Goal: Information Seeking & Learning: Learn about a topic

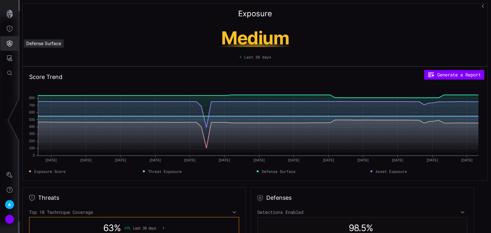
click at [11, 44] on icon "Defense Surface" at bounding box center [9, 43] width 6 height 6
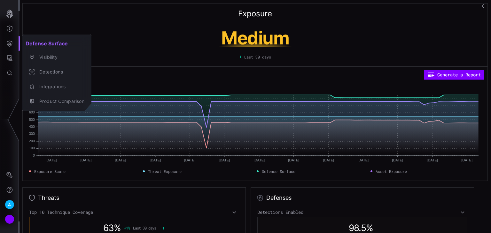
click at [9, 28] on div at bounding box center [245, 116] width 491 height 233
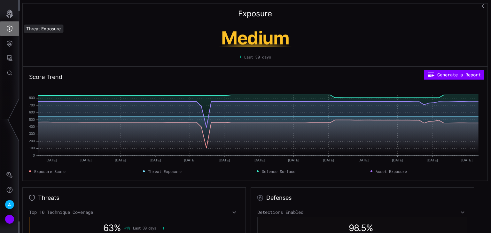
click at [10, 29] on icon "Threat Exposure" at bounding box center [10, 29] width 6 height 6
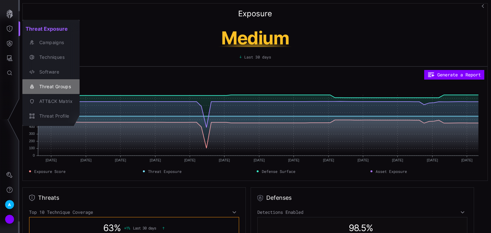
click at [57, 83] on div "Threat Groups" at bounding box center [54, 87] width 36 height 8
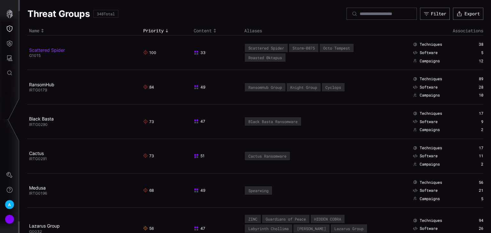
click at [52, 51] on link "Scattered Spider" at bounding box center [47, 49] width 36 height 5
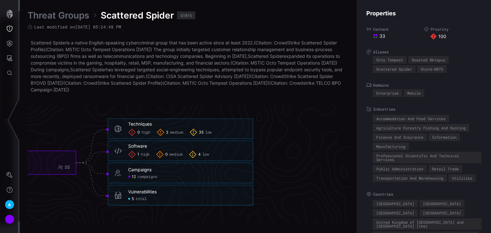
scroll to position [1383, 410]
click at [171, 134] on span "medium" at bounding box center [175, 132] width 13 height 5
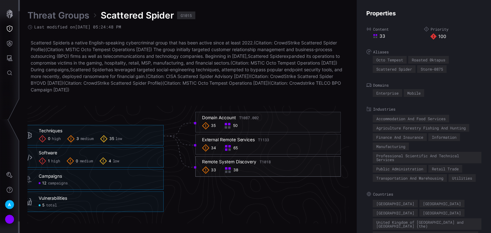
click at [256, 163] on div "Remote System Discovery T1018" at bounding box center [236, 162] width 69 height 6
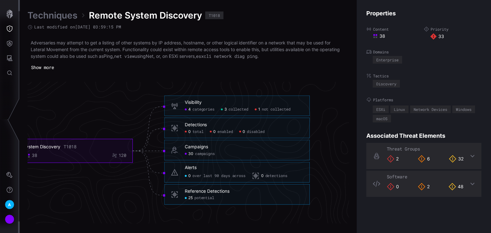
scroll to position [1371, 356]
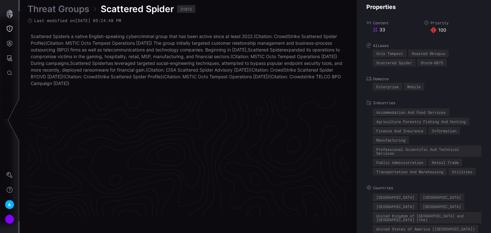
scroll to position [1383, 321]
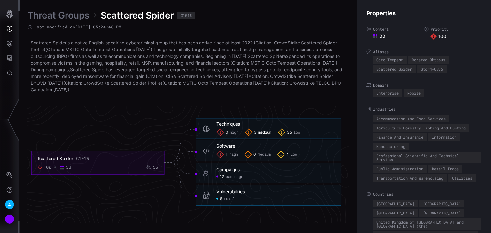
click at [270, 133] on span "medium" at bounding box center [265, 132] width 13 height 5
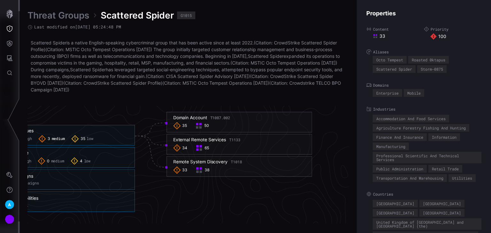
scroll to position [1383, 440]
click at [224, 141] on div "External Remote Services T1133" at bounding box center [206, 140] width 67 height 6
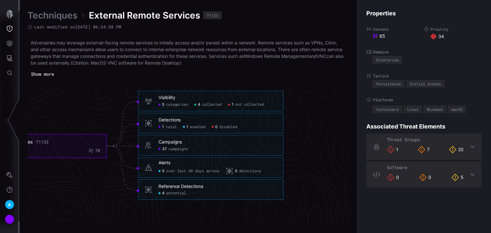
scroll to position [1374, 379]
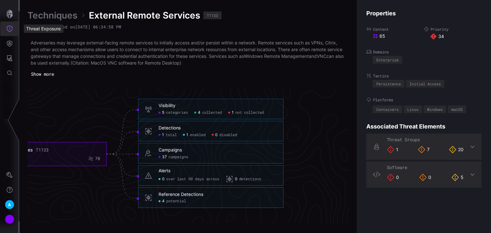
click at [13, 29] on button "Threat Exposure" at bounding box center [9, 28] width 19 height 15
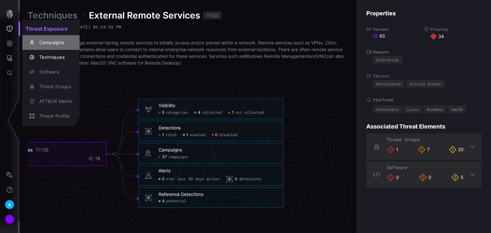
click at [53, 42] on div "Campaigns" at bounding box center [54, 43] width 36 height 8
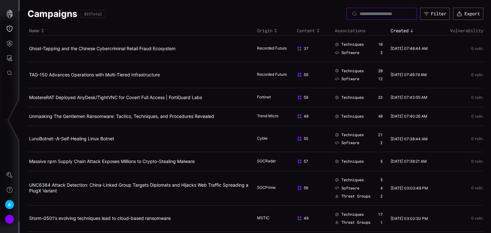
click at [367, 13] on input at bounding box center [382, 14] width 45 height 6
click at [367, 14] on input at bounding box center [382, 14] width 45 height 6
type input "**********"
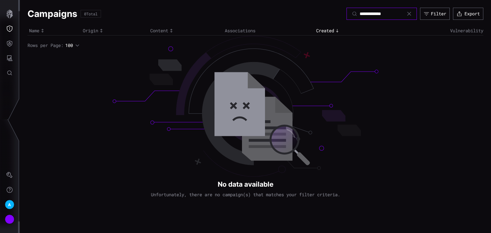
click at [367, 14] on input "**********" at bounding box center [382, 14] width 45 height 6
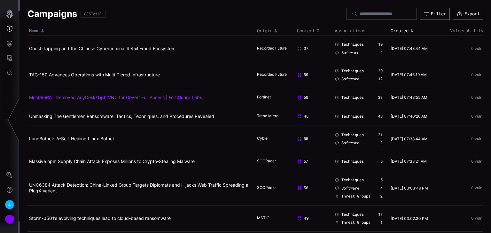
click at [94, 100] on link "MostereRAT Deployed AnyDesk/TightVNC for Covert Full Access | FortiGuard Labs" at bounding box center [115, 97] width 173 height 5
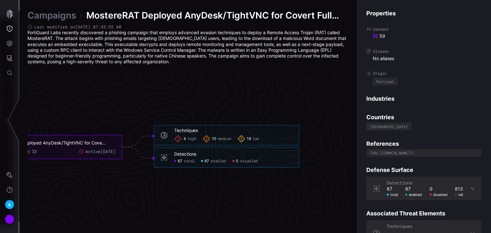
scroll to position [1367, 367]
click at [187, 163] on span "total" at bounding box center [185, 161] width 11 height 5
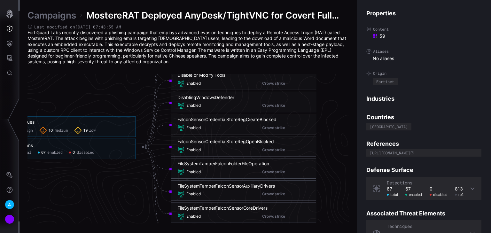
scroll to position [1367, 432]
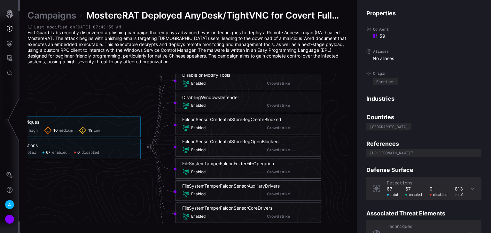
click at [214, 119] on div "FalconSensorCredentialStoreRegCreateBlocked" at bounding box center [231, 120] width 99 height 6
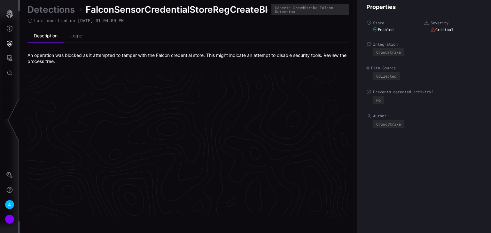
scroll to position [1370, 321]
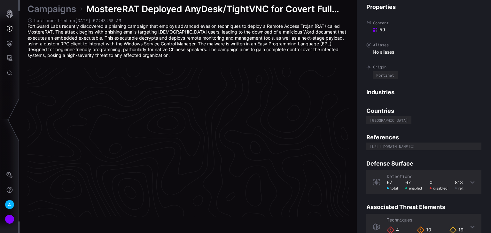
scroll to position [1367, 321]
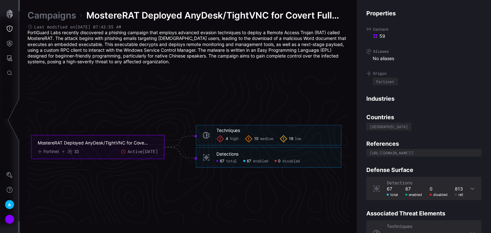
click at [232, 137] on span "high" at bounding box center [234, 139] width 9 height 5
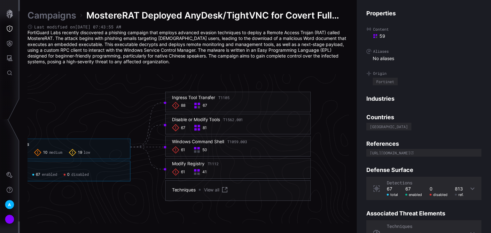
scroll to position [1341, 442]
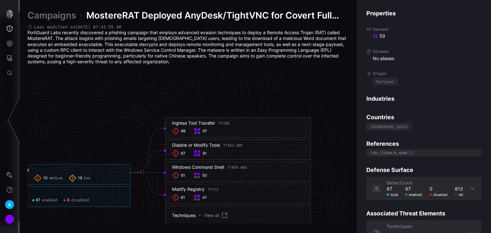
click at [203, 128] on div "67" at bounding box center [201, 132] width 15 height 8
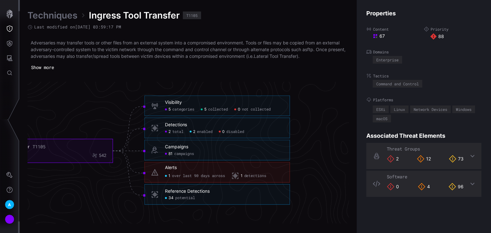
scroll to position [1371, 374]
click at [215, 109] on span "collected" at bounding box center [217, 109] width 20 height 5
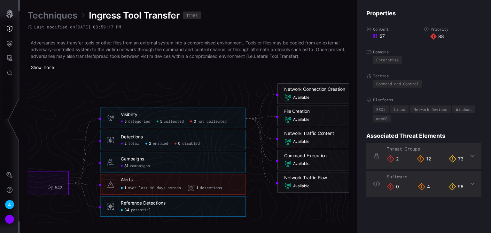
scroll to position [1396, 328]
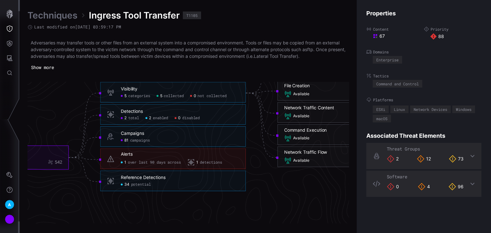
click at [142, 184] on span "potential" at bounding box center [141, 184] width 20 height 5
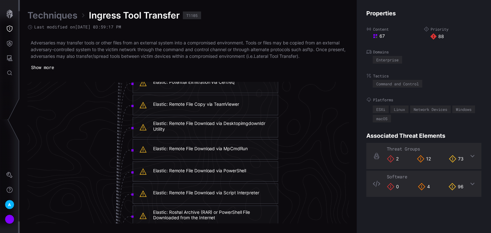
scroll to position [1140, 473]
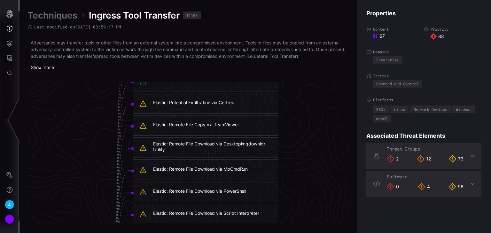
click at [169, 125] on div "Elastic: Remote File Copy via TeamViewer" at bounding box center [196, 125] width 86 height 6
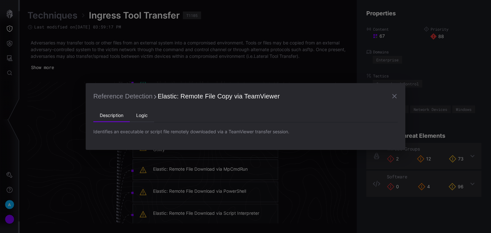
click at [145, 116] on li "Logic" at bounding box center [142, 115] width 24 height 13
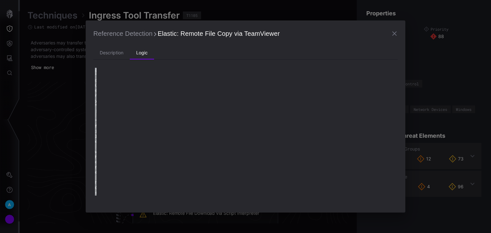
type textarea "**********"
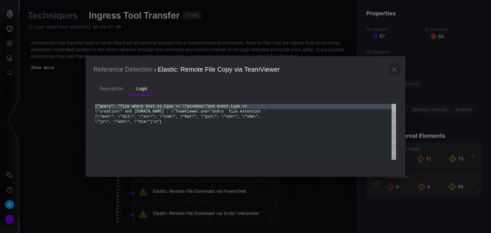
click at [397, 67] on icon "button" at bounding box center [395, 70] width 8 height 8
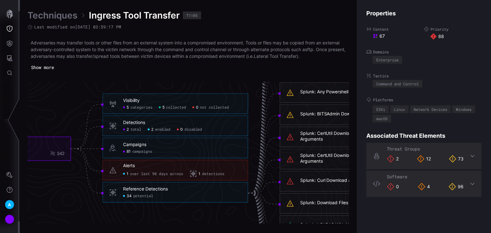
scroll to position [1319, 326]
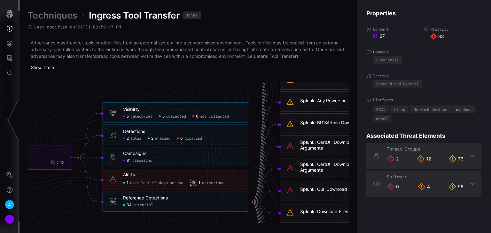
click at [201, 151] on h6 "Campaigns" at bounding box center [182, 154] width 118 height 6
click at [7, 17] on icon "button" at bounding box center [9, 14] width 9 height 9
